Goal: Find specific page/section: Find specific page/section

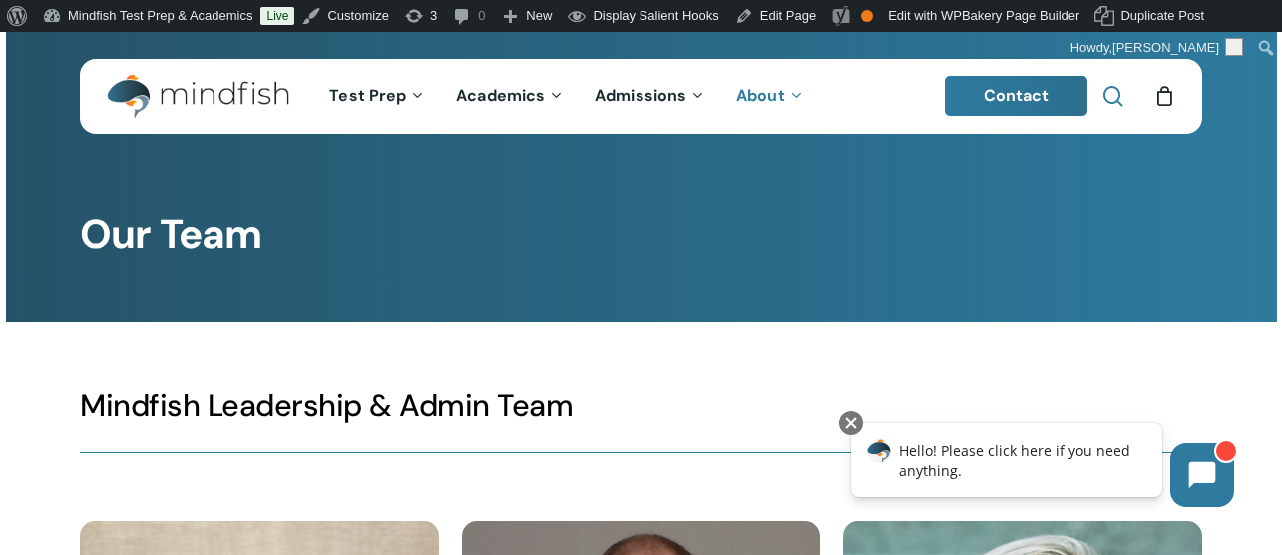
click at [1124, 91] on link "search" at bounding box center [1114, 96] width 24 height 21
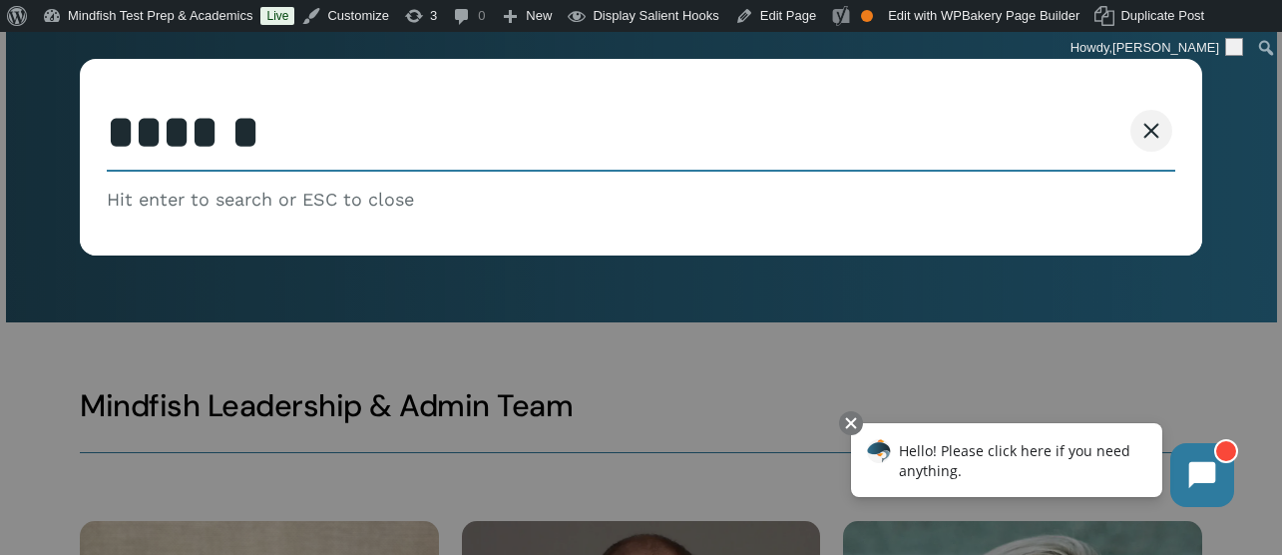
type input "******"
click at [1030, 110] on button "Search" at bounding box center [1075, 131] width 91 height 42
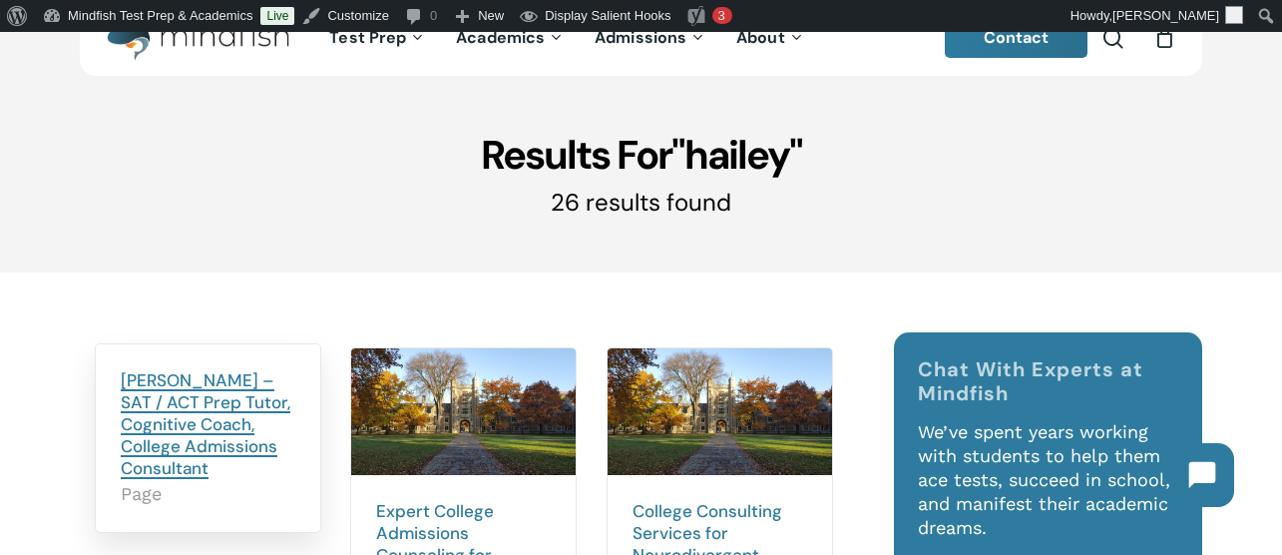
click at [227, 378] on link "Hailey Andler – SAT / ACT Prep Tutor, Cognitive Coach, College Admissions Consu…" at bounding box center [206, 424] width 170 height 110
